Goal: Ask a question: Seek information or help from site administrators or community

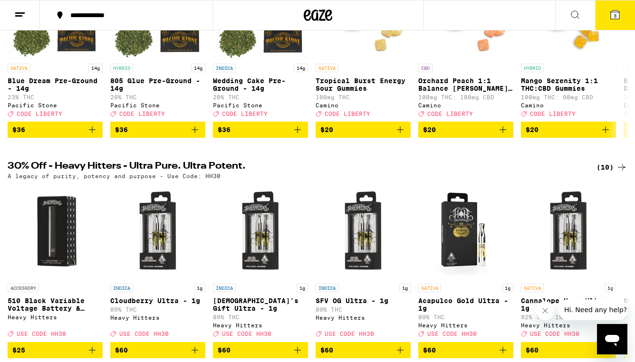
scroll to position [209, 0]
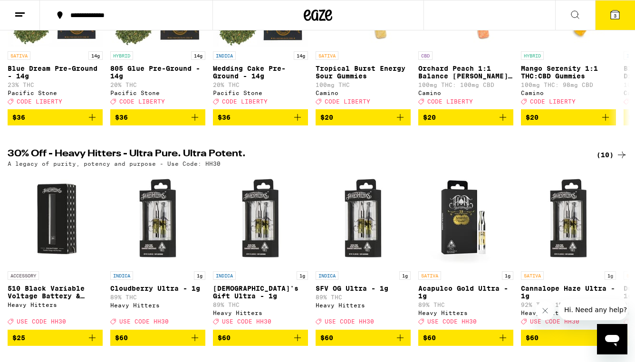
click at [611, 333] on icon "Open messaging window" at bounding box center [611, 339] width 17 height 17
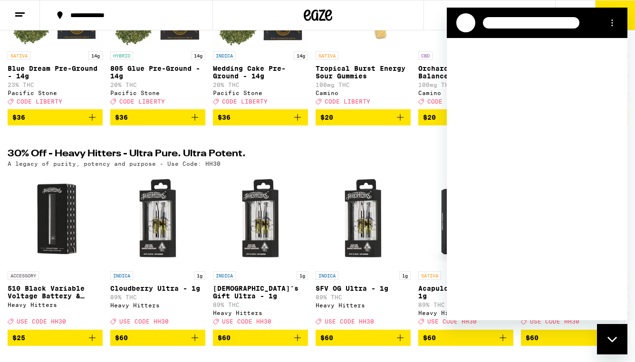
scroll to position [0, 0]
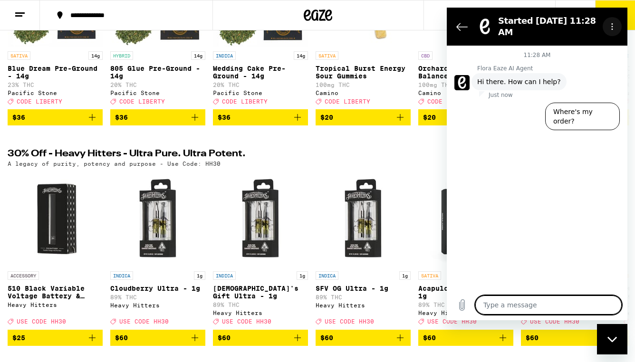
click at [613, 25] on icon "Options menu" at bounding box center [612, 27] width 8 height 8
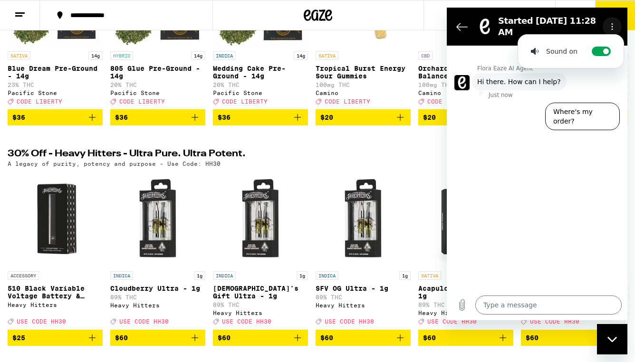
click at [613, 25] on icon "Options menu" at bounding box center [612, 27] width 8 height 8
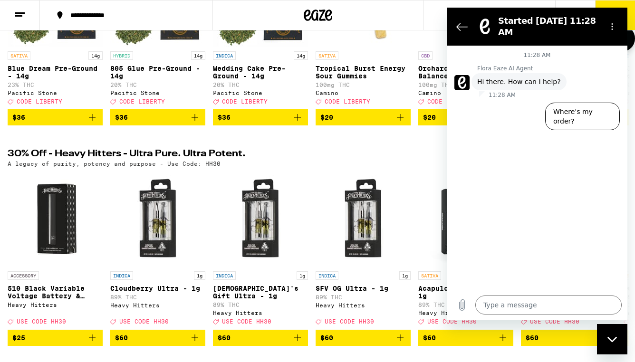
click at [398, 48] on link "SATIVA Tropical Burst Energy Sour Gummies 100mg THC Camino Deal Created with Sk…" at bounding box center [362, 31] width 95 height 158
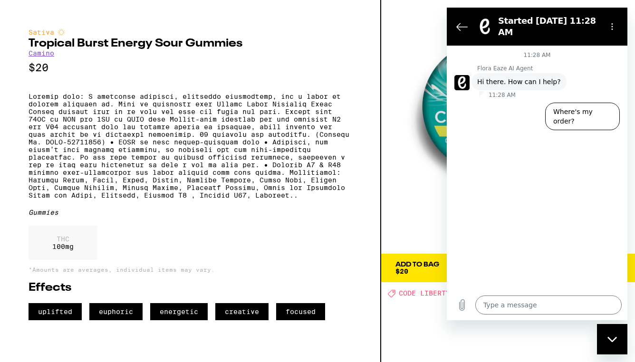
click at [398, 48] on img at bounding box center [508, 127] width 254 height 254
click at [615, 341] on icon "Close messaging window" at bounding box center [612, 339] width 10 height 6
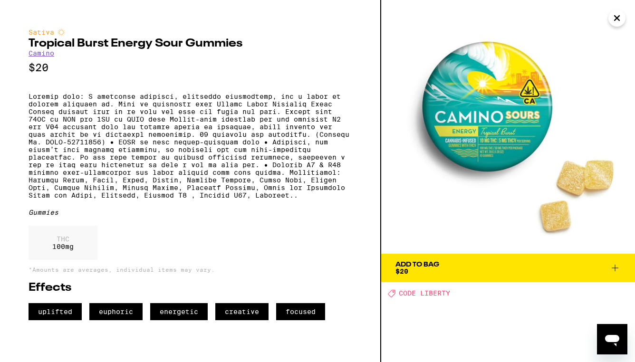
click at [619, 22] on icon "Close" at bounding box center [616, 18] width 11 height 14
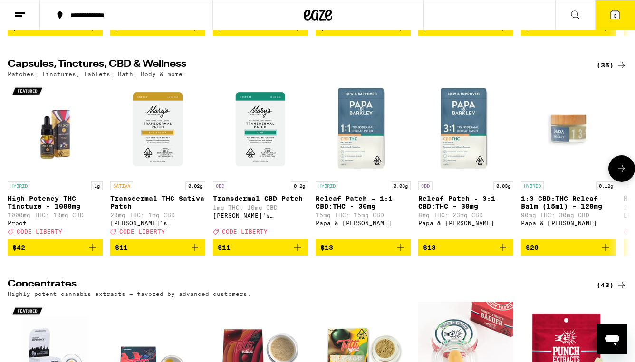
scroll to position [3824, 0]
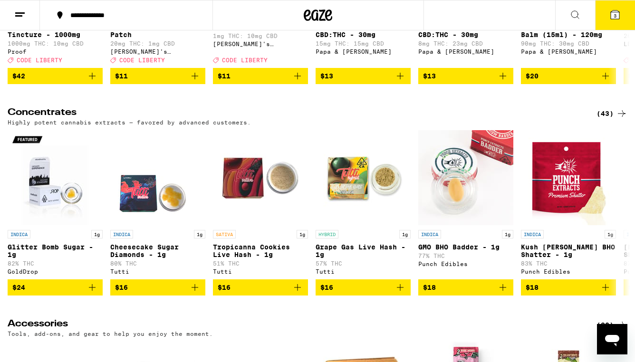
click at [20, 13] on icon at bounding box center [19, 14] width 11 height 11
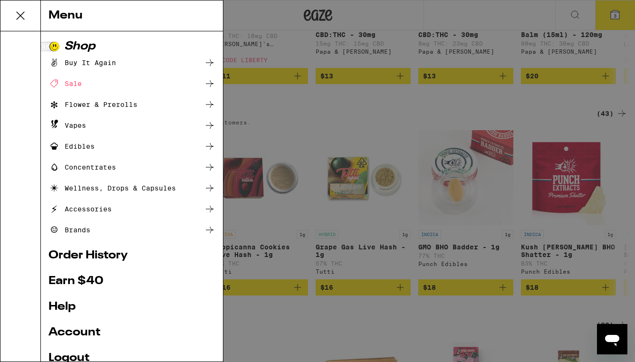
scroll to position [75, 0]
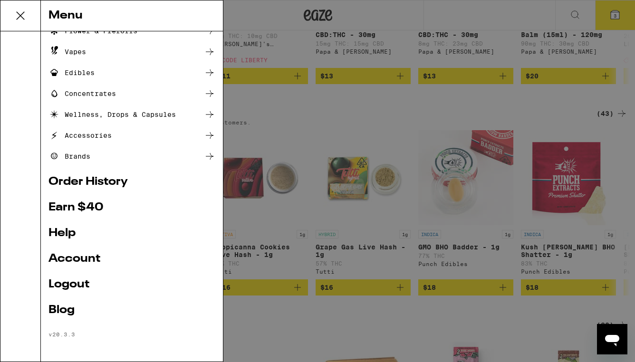
click at [63, 220] on ul "Shop Buy It Again Sale Flower & Prerolls Vapes Edibles Concentrates Wellness, D…" at bounding box center [131, 152] width 167 height 371
click at [67, 228] on link "Help" at bounding box center [131, 233] width 167 height 11
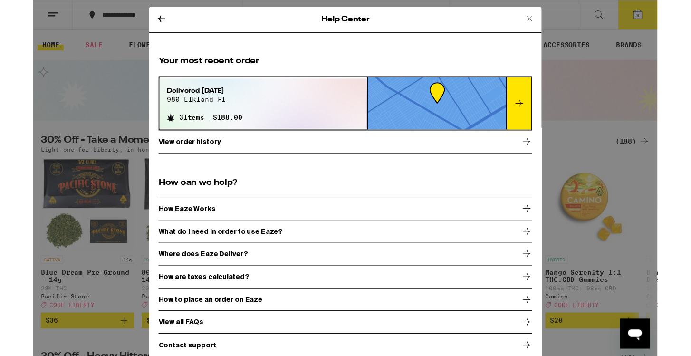
scroll to position [3, 0]
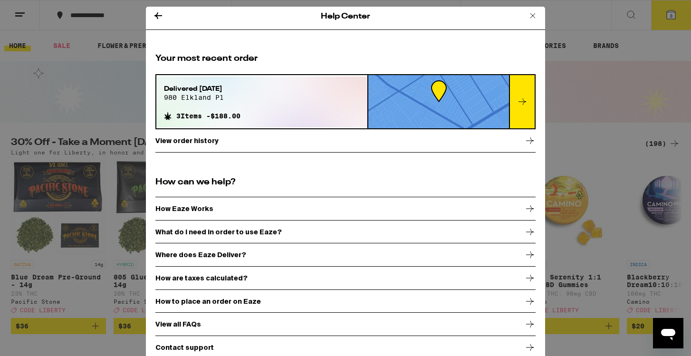
click at [288, 346] on div "Contact support" at bounding box center [345, 347] width 380 height 24
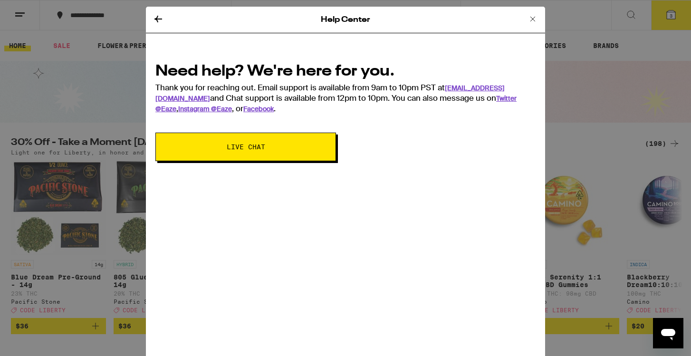
click at [283, 144] on span "Live Chat" at bounding box center [246, 146] width 104 height 7
type textarea "x"
